Goal: Task Accomplishment & Management: Use online tool/utility

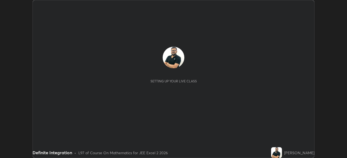
scroll to position [158, 346]
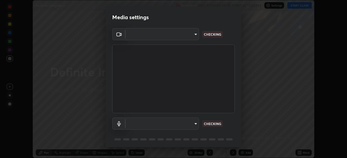
type input "39caa65dc23426385aa383ad0d0a4b68c28ae26f4a71cd21c25f84911154f6e3"
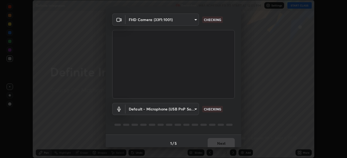
scroll to position [15, 0]
click at [192, 21] on body "Erase all Definite Integration Recording WAS SCHEDULED TO START AT 12:05 PM Set…" at bounding box center [173, 79] width 347 height 158
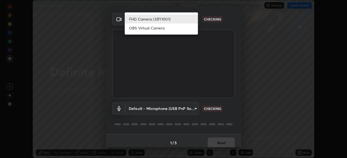
click at [188, 19] on li "FHD Camera (33f1:1001)" at bounding box center [161, 19] width 73 height 9
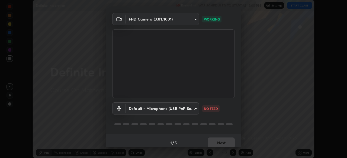
click at [194, 112] on body "Erase all Definite Integration Recording WAS SCHEDULED TO START AT 12:05 PM Set…" at bounding box center [173, 79] width 347 height 158
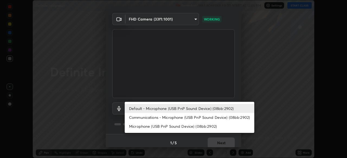
click at [196, 118] on li "Communications - Microphone (USB PnP Sound Device) (08bb:2902)" at bounding box center [189, 117] width 129 height 9
type input "communications"
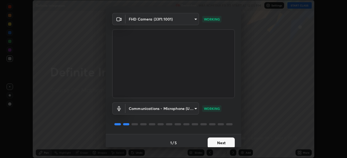
click at [225, 143] on button "Next" at bounding box center [220, 143] width 27 height 11
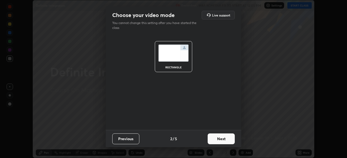
scroll to position [0, 0]
click at [223, 139] on button "Next" at bounding box center [220, 139] width 27 height 11
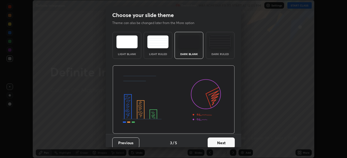
click at [223, 139] on button "Next" at bounding box center [220, 143] width 27 height 11
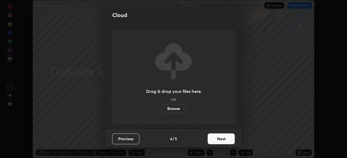
click at [224, 140] on button "Next" at bounding box center [220, 139] width 27 height 11
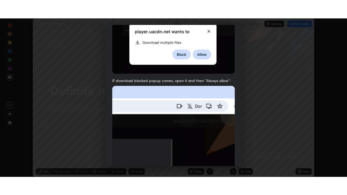
scroll to position [130, 0]
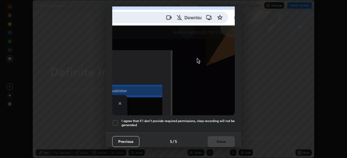
click at [115, 120] on div at bounding box center [115, 123] width 6 height 6
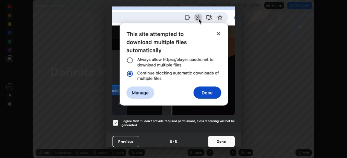
click at [222, 136] on button "Done" at bounding box center [220, 141] width 27 height 11
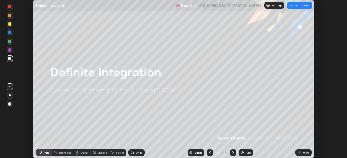
click at [297, 6] on button "START CLASS" at bounding box center [299, 5] width 24 height 6
click at [307, 154] on div "More" at bounding box center [305, 153] width 7 height 3
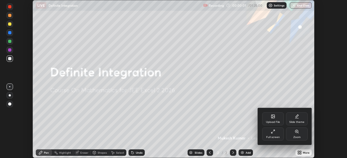
click at [269, 136] on div "Full screen" at bounding box center [273, 137] width 14 height 3
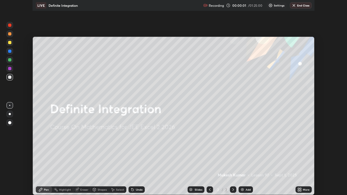
scroll to position [195, 347]
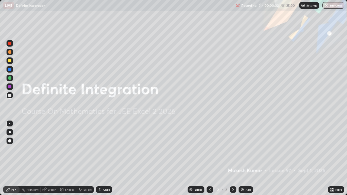
click at [243, 158] on img at bounding box center [242, 189] width 4 height 4
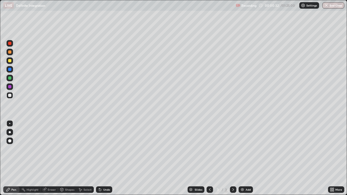
click at [10, 43] on div at bounding box center [9, 43] width 3 height 3
click at [11, 96] on div at bounding box center [9, 95] width 3 height 3
click at [105, 158] on div "Undo" at bounding box center [104, 189] width 16 height 6
click at [10, 78] on div at bounding box center [9, 77] width 3 height 3
click at [105, 158] on div "Undo" at bounding box center [106, 189] width 7 height 3
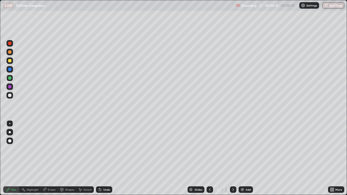
click at [105, 158] on div "Undo" at bounding box center [106, 189] width 7 height 3
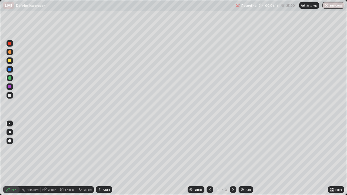
click at [105, 158] on div "Undo" at bounding box center [104, 189] width 16 height 6
click at [106, 158] on div "Undo" at bounding box center [106, 189] width 7 height 3
click at [10, 95] on div at bounding box center [9, 95] width 3 height 3
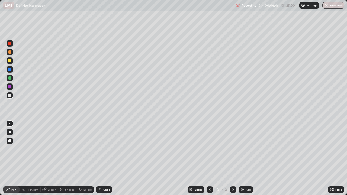
click at [106, 158] on div "Undo" at bounding box center [106, 189] width 7 height 3
click at [105, 158] on div "Undo" at bounding box center [106, 189] width 7 height 3
click at [51, 158] on div "Eraser" at bounding box center [52, 189] width 8 height 3
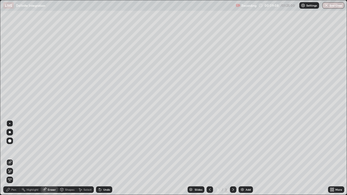
click at [14, 158] on div "Pen" at bounding box center [13, 189] width 5 height 3
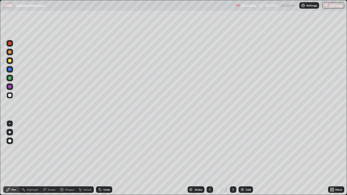
click at [247, 158] on div "Add" at bounding box center [247, 189] width 5 height 3
click at [9, 43] on div at bounding box center [9, 43] width 3 height 3
click at [9, 78] on div at bounding box center [9, 77] width 3 height 3
click at [51, 158] on div "Eraser" at bounding box center [52, 189] width 8 height 3
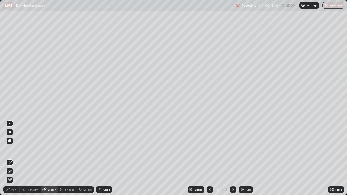
click at [13, 158] on div "Pen" at bounding box center [13, 189] width 5 height 3
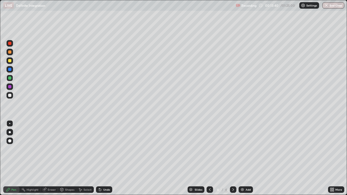
click at [11, 87] on div at bounding box center [9, 86] width 3 height 3
click at [12, 96] on div at bounding box center [9, 95] width 6 height 6
click at [52, 158] on div "Eraser" at bounding box center [52, 189] width 8 height 3
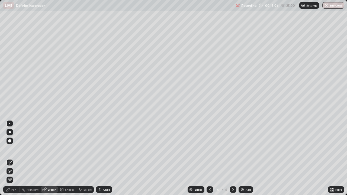
click at [13, 158] on div "Pen" at bounding box center [13, 189] width 5 height 3
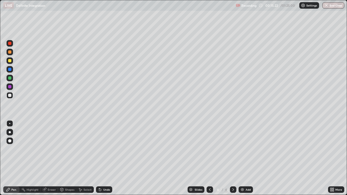
click at [10, 62] on div at bounding box center [9, 60] width 3 height 3
click at [11, 95] on div at bounding box center [9, 95] width 3 height 3
click at [245, 158] on div "Add" at bounding box center [245, 189] width 14 height 6
click at [208, 158] on icon at bounding box center [209, 189] width 4 height 4
click at [232, 158] on icon at bounding box center [233, 189] width 4 height 4
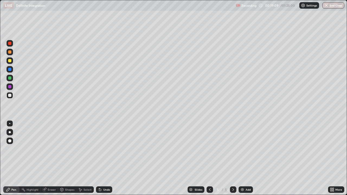
click at [12, 60] on div at bounding box center [9, 60] width 6 height 6
click at [104, 158] on div "Undo" at bounding box center [104, 189] width 16 height 6
click at [105, 158] on div "Undo" at bounding box center [106, 189] width 7 height 3
click at [10, 96] on div at bounding box center [9, 95] width 3 height 3
click at [11, 70] on div at bounding box center [9, 69] width 3 height 3
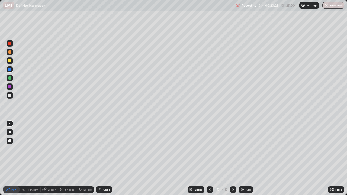
click at [51, 158] on div "Eraser" at bounding box center [52, 189] width 8 height 3
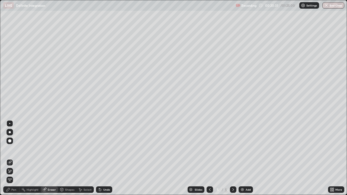
click at [14, 158] on div "Pen" at bounding box center [13, 189] width 5 height 3
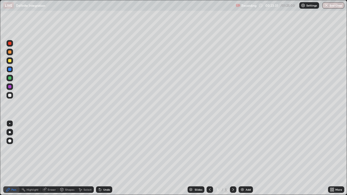
click at [10, 95] on div at bounding box center [9, 95] width 3 height 3
click at [52, 158] on div "Eraser" at bounding box center [52, 189] width 8 height 3
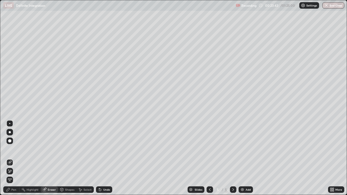
click at [12, 158] on div "Pen" at bounding box center [13, 189] width 5 height 3
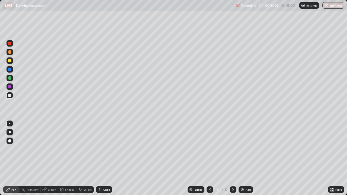
click at [9, 44] on div at bounding box center [9, 43] width 3 height 3
click at [246, 158] on div "Add" at bounding box center [245, 189] width 14 height 6
click at [209, 158] on icon at bounding box center [209, 189] width 4 height 4
click at [232, 158] on icon at bounding box center [233, 189] width 4 height 4
click at [9, 60] on div at bounding box center [9, 60] width 3 height 3
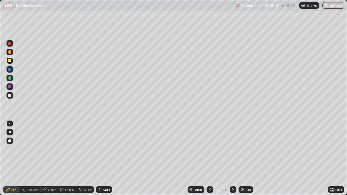
click at [104, 158] on div "Undo" at bounding box center [106, 189] width 7 height 3
click at [105, 158] on div "Undo" at bounding box center [106, 189] width 7 height 3
click at [106, 158] on div "Undo" at bounding box center [106, 189] width 7 height 3
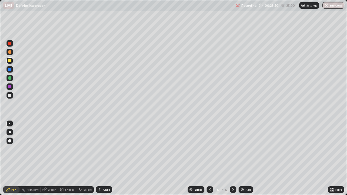
click at [106, 158] on div "Undo" at bounding box center [104, 189] width 16 height 6
click at [106, 158] on div "Undo" at bounding box center [106, 189] width 7 height 3
click at [210, 158] on icon at bounding box center [209, 189] width 4 height 4
click at [232, 158] on icon at bounding box center [233, 189] width 4 height 4
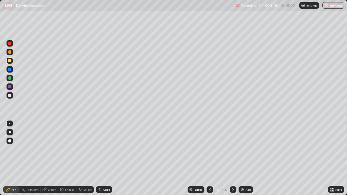
click at [10, 96] on div at bounding box center [9, 95] width 3 height 3
click at [10, 77] on div at bounding box center [9, 77] width 3 height 3
click at [108, 158] on div "Undo" at bounding box center [106, 189] width 7 height 3
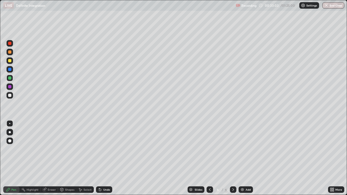
click at [12, 96] on div at bounding box center [9, 95] width 6 height 6
click at [51, 158] on div "Eraser" at bounding box center [52, 189] width 8 height 3
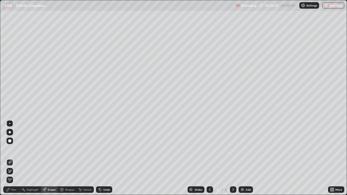
click at [13, 158] on div "Pen" at bounding box center [11, 189] width 16 height 6
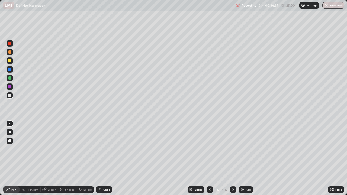
click at [50, 158] on div "Eraser" at bounding box center [52, 189] width 8 height 3
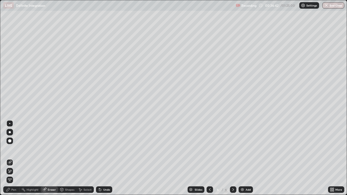
click at [12, 158] on div "Pen" at bounding box center [13, 189] width 5 height 3
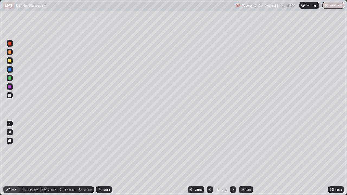
click at [10, 77] on div at bounding box center [9, 77] width 3 height 3
click at [9, 95] on div at bounding box center [9, 95] width 3 height 3
click at [103, 158] on div "Undo" at bounding box center [106, 189] width 7 height 3
click at [10, 78] on div at bounding box center [9, 77] width 3 height 3
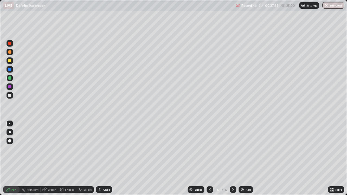
click at [243, 158] on img at bounding box center [242, 189] width 4 height 4
click at [209, 158] on icon at bounding box center [209, 189] width 4 height 4
click at [232, 158] on icon at bounding box center [233, 189] width 4 height 4
click at [209, 158] on icon at bounding box center [209, 189] width 4 height 4
click at [232, 158] on icon at bounding box center [233, 189] width 2 height 3
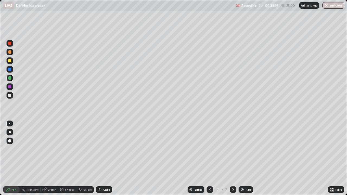
click at [209, 158] on icon at bounding box center [209, 189] width 4 height 4
click at [232, 158] on icon at bounding box center [233, 189] width 4 height 4
click at [10, 95] on div at bounding box center [9, 95] width 3 height 3
click at [11, 77] on div at bounding box center [9, 77] width 3 height 3
click at [105, 158] on div "Undo" at bounding box center [106, 189] width 7 height 3
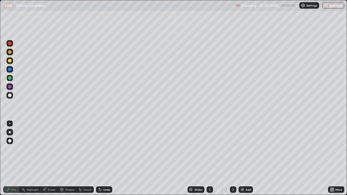
click at [103, 158] on div "Undo" at bounding box center [106, 189] width 7 height 3
click at [11, 96] on div at bounding box center [9, 95] width 3 height 3
click at [11, 77] on div at bounding box center [9, 77] width 3 height 3
click at [12, 95] on div at bounding box center [9, 95] width 6 height 6
click at [105, 158] on div "Undo" at bounding box center [106, 189] width 7 height 3
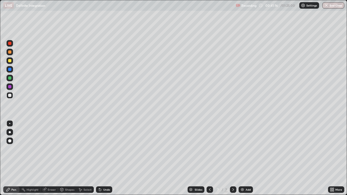
click at [105, 158] on div "Undo" at bounding box center [106, 189] width 7 height 3
click at [103, 158] on div "Undo" at bounding box center [106, 189] width 7 height 3
click at [104, 158] on div "Undo" at bounding box center [106, 189] width 7 height 3
click at [209, 158] on icon at bounding box center [209, 189] width 4 height 4
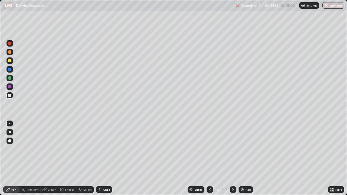
click at [233, 158] on icon at bounding box center [233, 189] width 2 height 3
click at [50, 158] on div "Eraser" at bounding box center [52, 189] width 8 height 3
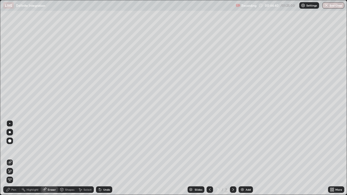
click at [14, 158] on div "Pen" at bounding box center [13, 189] width 5 height 3
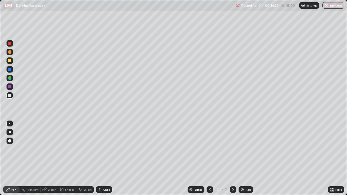
click at [232, 158] on icon at bounding box center [233, 189] width 2 height 3
click at [247, 158] on div "Add" at bounding box center [247, 189] width 5 height 3
click at [10, 42] on div at bounding box center [9, 43] width 3 height 3
click at [9, 60] on div at bounding box center [9, 60] width 3 height 3
click at [11, 94] on div at bounding box center [9, 95] width 3 height 3
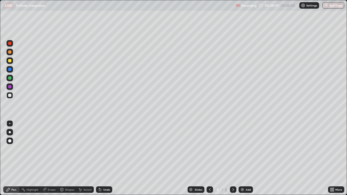
click at [11, 78] on div at bounding box center [9, 77] width 3 height 3
click at [209, 158] on icon at bounding box center [209, 189] width 4 height 4
click at [209, 158] on icon at bounding box center [210, 189] width 2 height 3
click at [209, 158] on div at bounding box center [209, 189] width 6 height 6
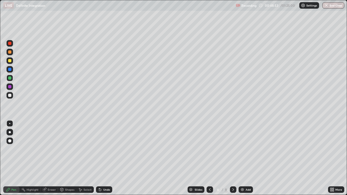
click at [210, 158] on div at bounding box center [209, 189] width 6 height 11
click at [232, 158] on icon at bounding box center [233, 189] width 4 height 4
click at [209, 158] on icon at bounding box center [210, 189] width 2 height 3
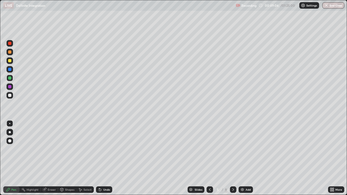
click at [209, 158] on icon at bounding box center [210, 189] width 2 height 3
click at [209, 158] on icon at bounding box center [209, 189] width 4 height 4
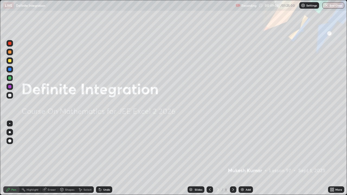
click at [233, 158] on icon at bounding box center [233, 189] width 2 height 3
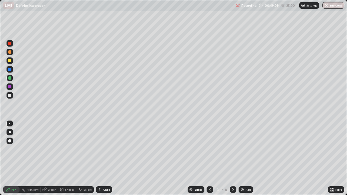
click at [232, 158] on icon at bounding box center [233, 189] width 2 height 3
click at [209, 158] on icon at bounding box center [209, 189] width 4 height 4
click at [232, 158] on icon at bounding box center [233, 189] width 4 height 4
click at [233, 158] on icon at bounding box center [233, 189] width 4 height 4
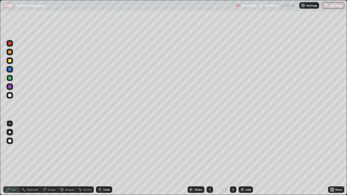
click at [233, 158] on icon at bounding box center [233, 189] width 4 height 4
click at [232, 158] on icon at bounding box center [233, 189] width 4 height 4
click at [12, 98] on div at bounding box center [9, 95] width 6 height 6
click at [212, 158] on div at bounding box center [209, 189] width 6 height 6
click at [209, 158] on icon at bounding box center [209, 189] width 4 height 4
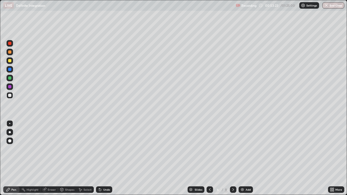
click at [233, 158] on icon at bounding box center [233, 189] width 4 height 4
click at [233, 158] on icon at bounding box center [233, 189] width 2 height 3
click at [232, 158] on icon at bounding box center [233, 189] width 4 height 4
click at [247, 158] on div "Add" at bounding box center [247, 189] width 5 height 3
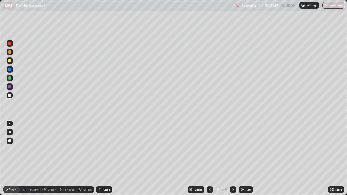
click at [10, 61] on div at bounding box center [9, 60] width 3 height 3
click at [52, 158] on div "Eraser" at bounding box center [52, 189] width 8 height 3
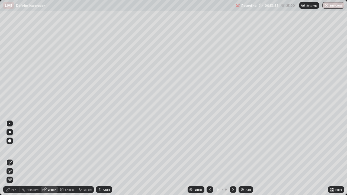
click at [14, 158] on div "Pen" at bounding box center [13, 189] width 5 height 3
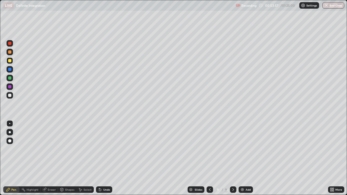
click at [11, 95] on div at bounding box center [9, 95] width 3 height 3
click at [11, 78] on div at bounding box center [9, 77] width 3 height 3
click at [105, 158] on div "Undo" at bounding box center [106, 189] width 7 height 3
click at [209, 158] on icon at bounding box center [209, 189] width 4 height 4
click at [233, 158] on icon at bounding box center [233, 189] width 4 height 4
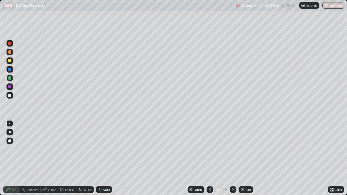
click at [11, 96] on div at bounding box center [9, 95] width 3 height 3
click at [245, 158] on div "Add" at bounding box center [247, 189] width 5 height 3
click at [11, 77] on div at bounding box center [9, 77] width 3 height 3
click at [106, 158] on div "Undo" at bounding box center [106, 189] width 7 height 3
click at [103, 158] on div "Undo" at bounding box center [106, 189] width 7 height 3
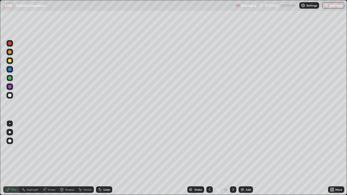
click at [103, 158] on div "Undo" at bounding box center [106, 189] width 7 height 3
click at [104, 158] on div "Undo" at bounding box center [104, 189] width 16 height 6
click at [105, 158] on div "Undo" at bounding box center [106, 189] width 7 height 3
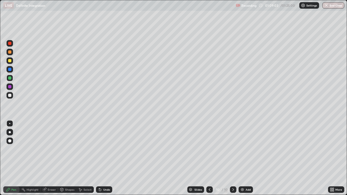
click at [105, 158] on div "Undo" at bounding box center [106, 189] width 7 height 3
click at [106, 158] on div "Undo" at bounding box center [106, 189] width 7 height 3
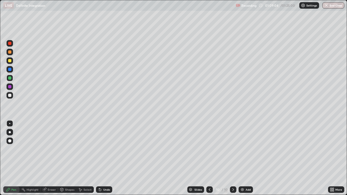
click at [106, 158] on div "Undo" at bounding box center [106, 189] width 7 height 3
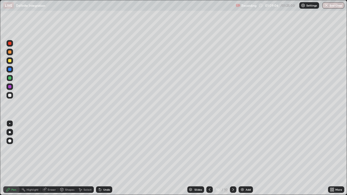
click at [107, 158] on div "Undo" at bounding box center [106, 189] width 7 height 3
click at [101, 158] on div "Undo" at bounding box center [104, 189] width 16 height 6
click at [50, 158] on div "Eraser" at bounding box center [52, 189] width 8 height 3
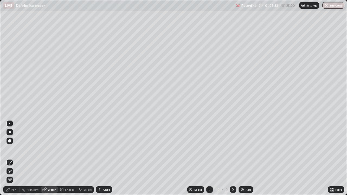
click at [13, 158] on div "Pen" at bounding box center [13, 189] width 5 height 3
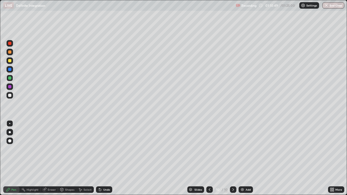
click at [12, 95] on div at bounding box center [9, 95] width 6 height 6
click at [209, 158] on icon at bounding box center [209, 189] width 4 height 4
click at [233, 158] on icon at bounding box center [233, 189] width 4 height 4
click at [209, 158] on icon at bounding box center [210, 189] width 2 height 3
click at [233, 158] on icon at bounding box center [233, 189] width 4 height 4
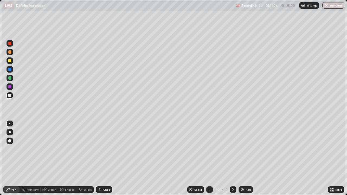
click at [232, 158] on icon at bounding box center [233, 189] width 4 height 4
click at [230, 158] on div at bounding box center [233, 189] width 6 height 6
click at [51, 158] on div "Eraser" at bounding box center [52, 189] width 8 height 3
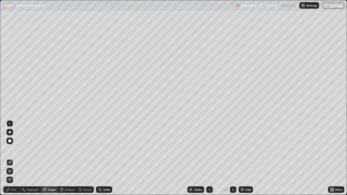
click at [14, 158] on div "Pen" at bounding box center [13, 189] width 5 height 3
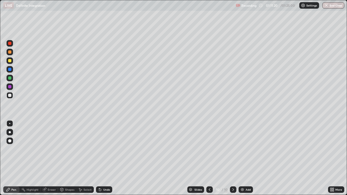
click at [209, 158] on icon at bounding box center [209, 189] width 4 height 4
click at [233, 158] on div at bounding box center [233, 189] width 6 height 6
click at [51, 158] on div "Eraser" at bounding box center [52, 189] width 8 height 3
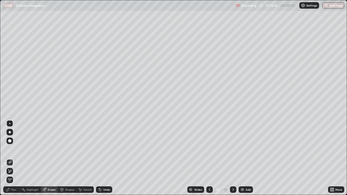
click at [14, 158] on div "Pen" at bounding box center [13, 189] width 5 height 3
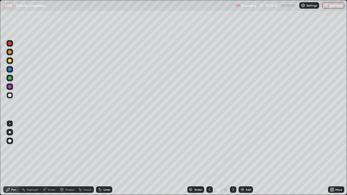
click at [53, 158] on div "Eraser" at bounding box center [52, 189] width 8 height 3
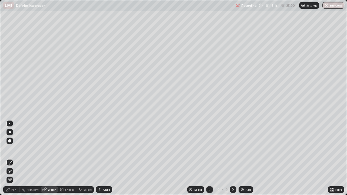
click at [14, 158] on div "Pen" at bounding box center [13, 189] width 5 height 3
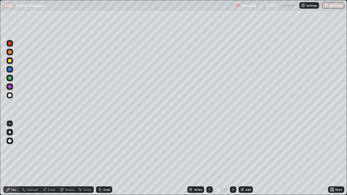
click at [209, 158] on icon at bounding box center [209, 189] width 4 height 4
click at [232, 158] on icon at bounding box center [233, 189] width 4 height 4
click at [103, 158] on div "Undo" at bounding box center [104, 189] width 16 height 6
click at [247, 158] on div "Add" at bounding box center [247, 189] width 5 height 3
click at [10, 43] on div at bounding box center [9, 43] width 3 height 3
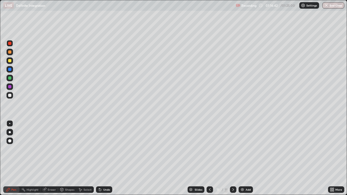
click at [9, 61] on div at bounding box center [9, 60] width 3 height 3
click at [104, 158] on div "Undo" at bounding box center [106, 189] width 7 height 3
click at [106, 158] on div "Undo" at bounding box center [106, 189] width 7 height 3
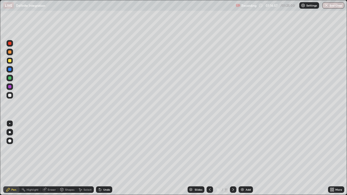
click at [11, 96] on div at bounding box center [9, 95] width 3 height 3
click at [10, 78] on div at bounding box center [9, 77] width 3 height 3
click at [11, 95] on div at bounding box center [9, 95] width 3 height 3
click at [243, 158] on img at bounding box center [242, 189] width 4 height 4
click at [10, 43] on div at bounding box center [9, 43] width 3 height 3
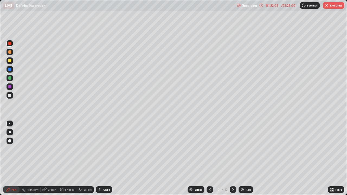
click at [106, 158] on div "Undo" at bounding box center [106, 189] width 7 height 3
click at [107, 158] on div "Undo" at bounding box center [104, 189] width 16 height 6
click at [108, 158] on div "Undo" at bounding box center [106, 189] width 7 height 3
click at [109, 158] on div "Undo" at bounding box center [104, 189] width 16 height 6
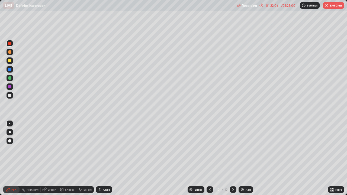
click at [109, 158] on div "Undo" at bounding box center [106, 189] width 7 height 3
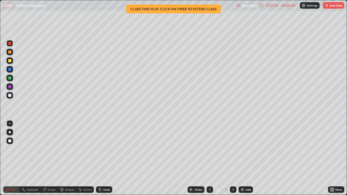
click at [331, 4] on button "End Class" at bounding box center [333, 5] width 21 height 6
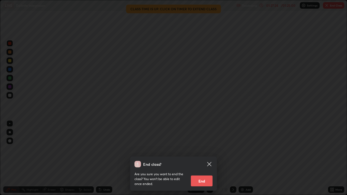
click at [199, 158] on button "End" at bounding box center [202, 180] width 22 height 11
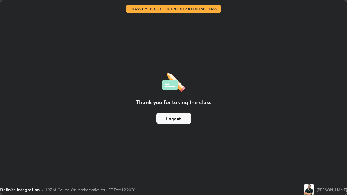
click at [180, 119] on button "Logout" at bounding box center [173, 118] width 34 height 11
